Goal: Navigation & Orientation: Understand site structure

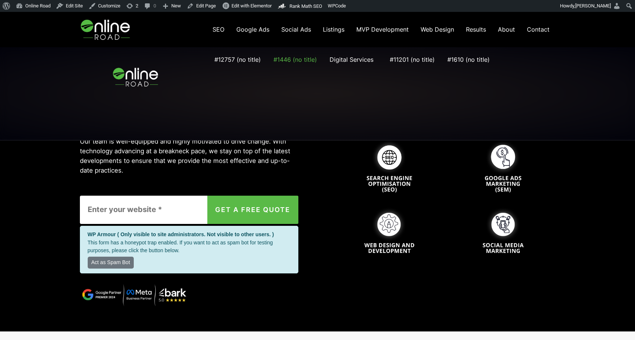
click at [109, 32] on img at bounding box center [106, 29] width 53 height 35
